Goal: Book appointment/travel/reservation

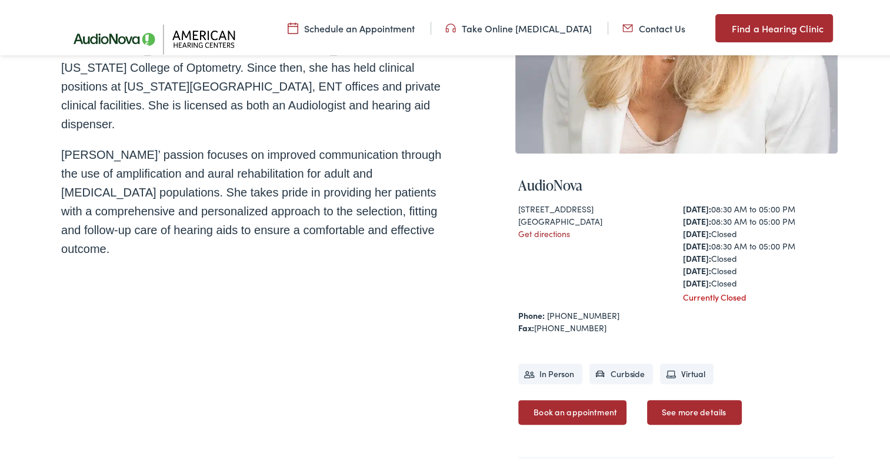
scroll to position [412, 0]
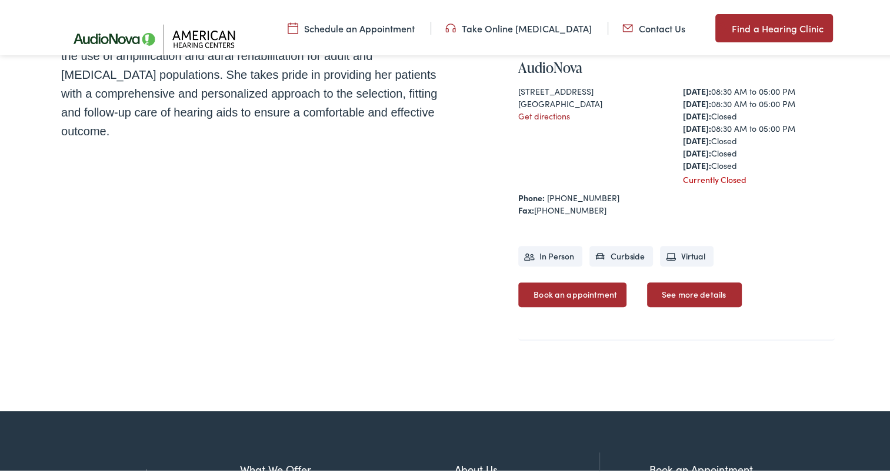
click at [680, 290] on link "See more details" at bounding box center [694, 292] width 95 height 25
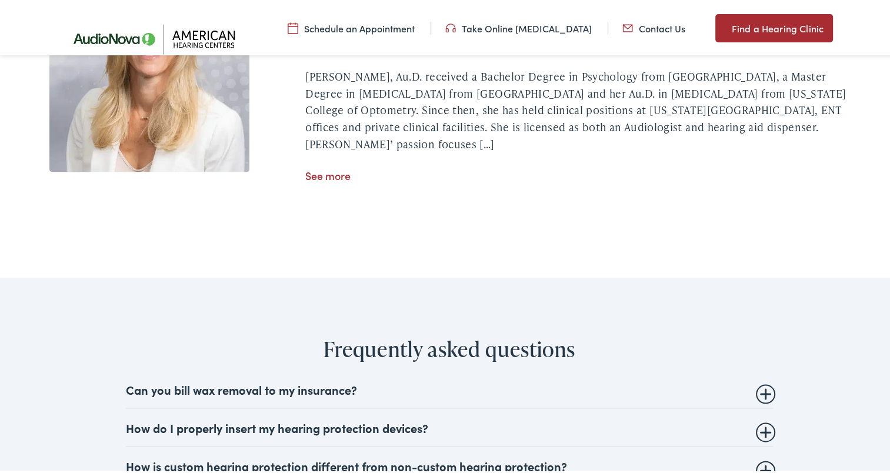
scroll to position [2471, 0]
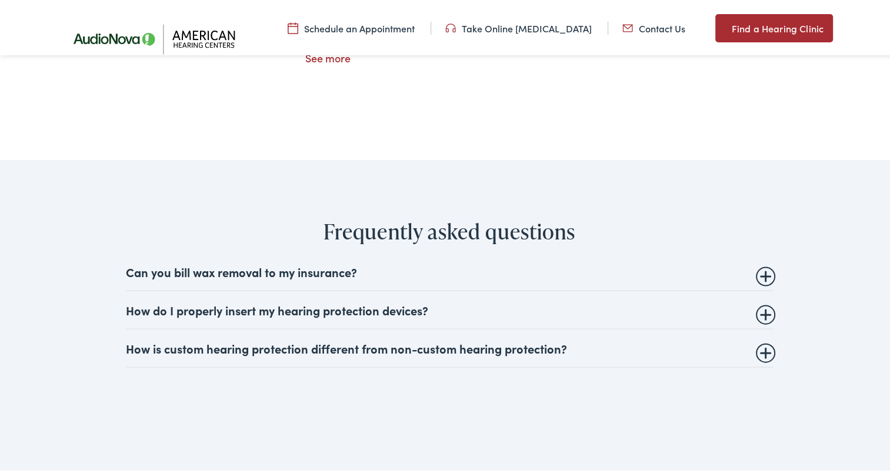
click at [766, 272] on summary "Can you bill wax removal to my insurance?" at bounding box center [449, 269] width 647 height 14
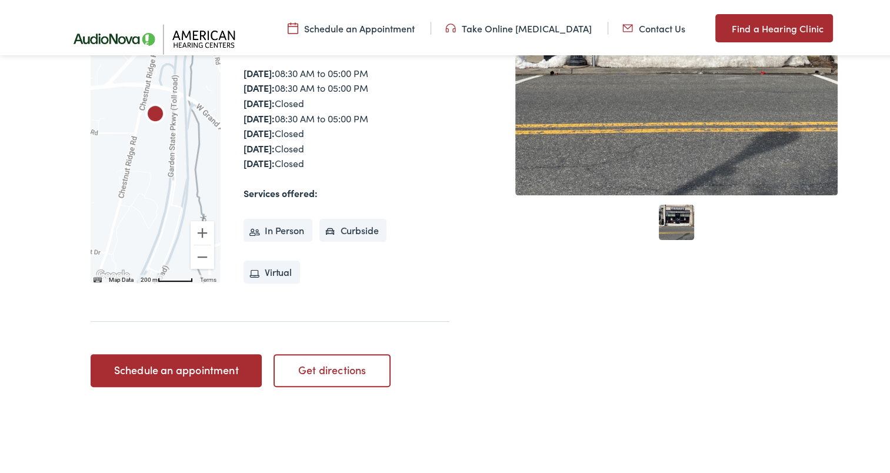
scroll to position [294, 0]
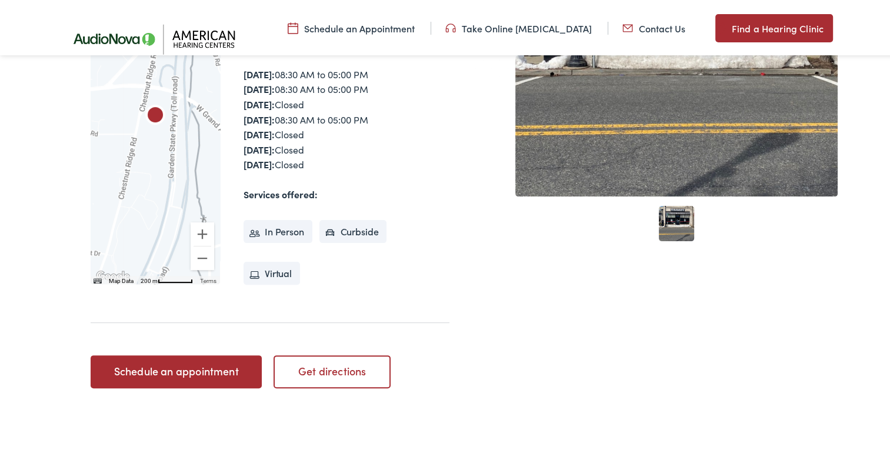
click at [230, 360] on link "Schedule an appointment" at bounding box center [176, 369] width 171 height 33
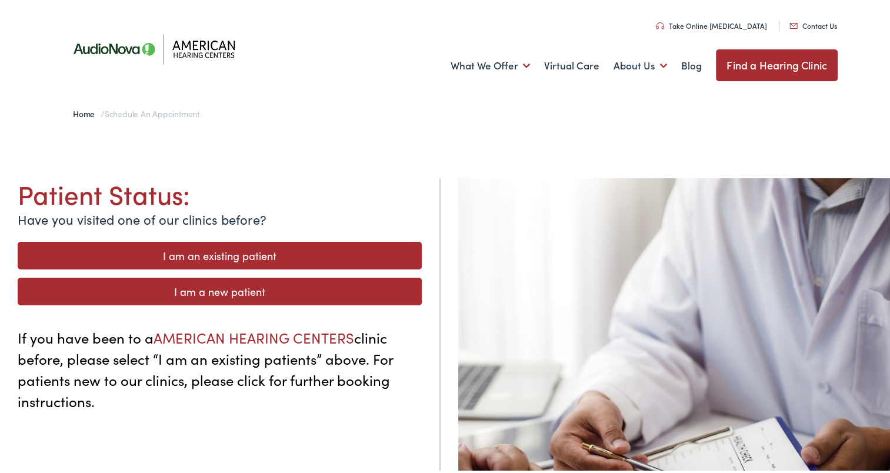
click at [215, 282] on link "I am a new patient" at bounding box center [220, 289] width 404 height 28
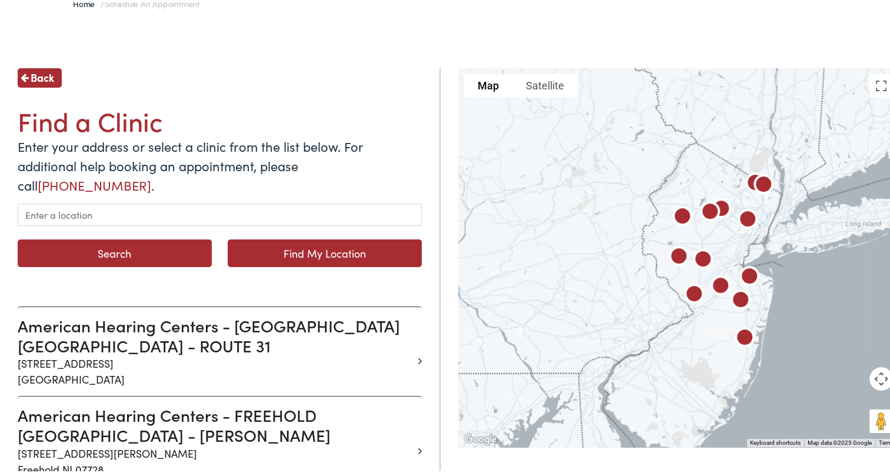
scroll to position [118, 0]
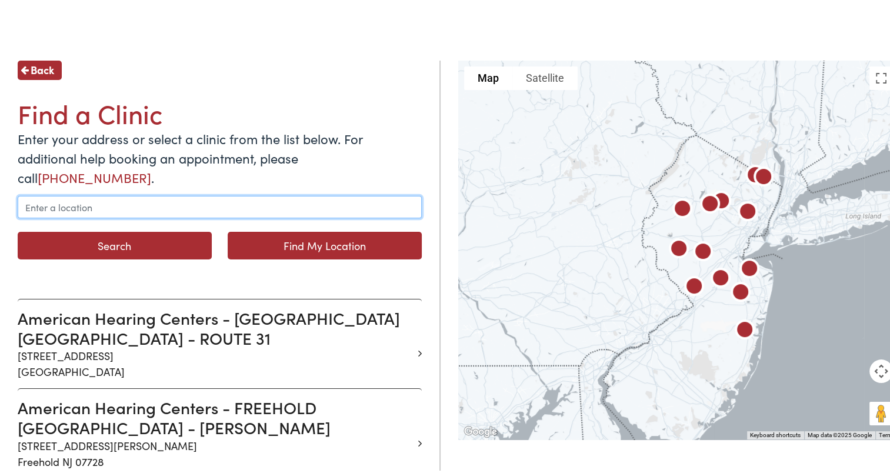
click at [40, 194] on input "text" at bounding box center [220, 205] width 404 height 22
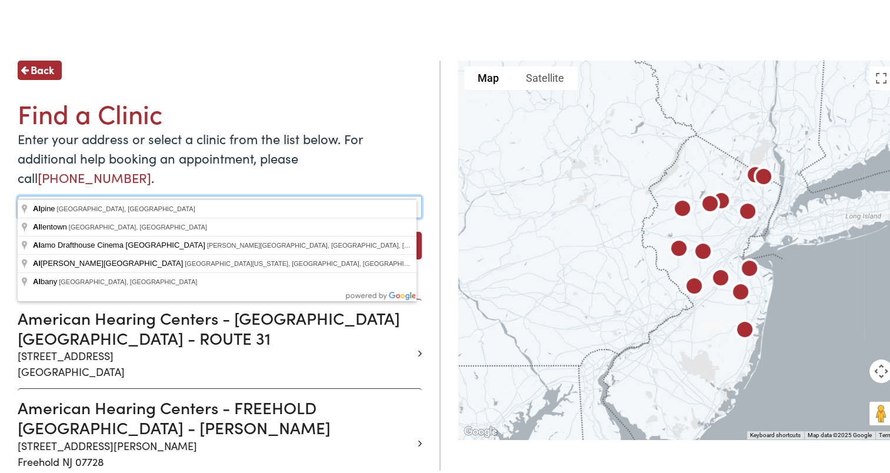
type input "a"
type input "[GEOGRAPHIC_DATA], [GEOGRAPHIC_DATA], [GEOGRAPHIC_DATA]"
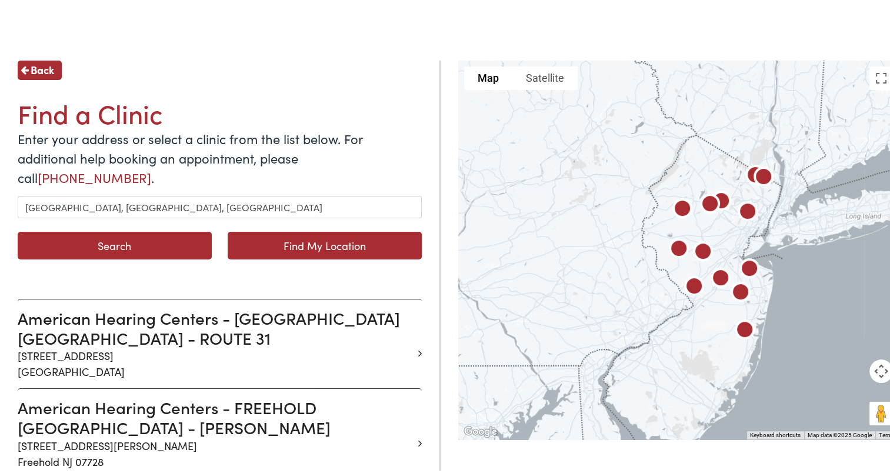
click at [98, 229] on button "Search" at bounding box center [115, 243] width 194 height 28
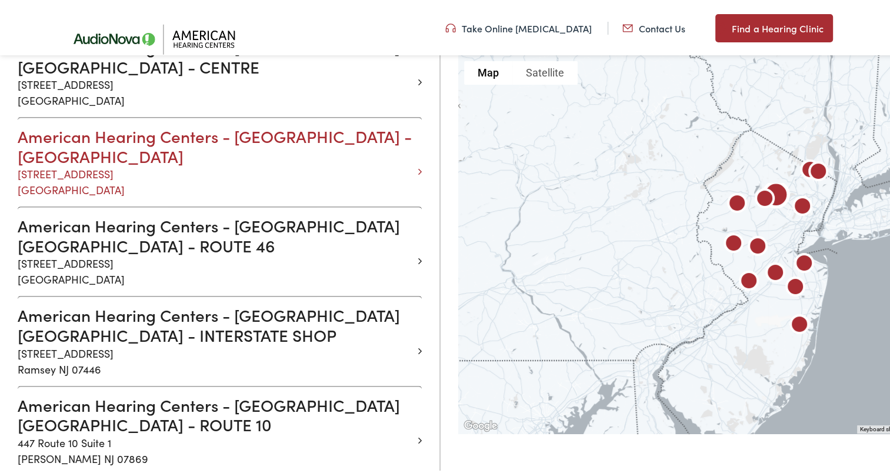
scroll to position [824, 0]
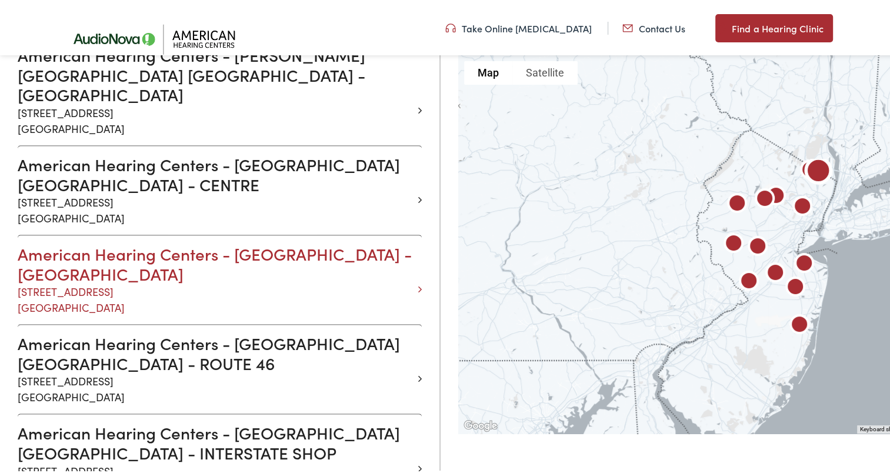
click at [71, 242] on h3 "American Hearing Centers - MONTVALE NJ - CHESTNUT RIDGE" at bounding box center [215, 261] width 395 height 39
